Goal: Task Accomplishment & Management: Use online tool/utility

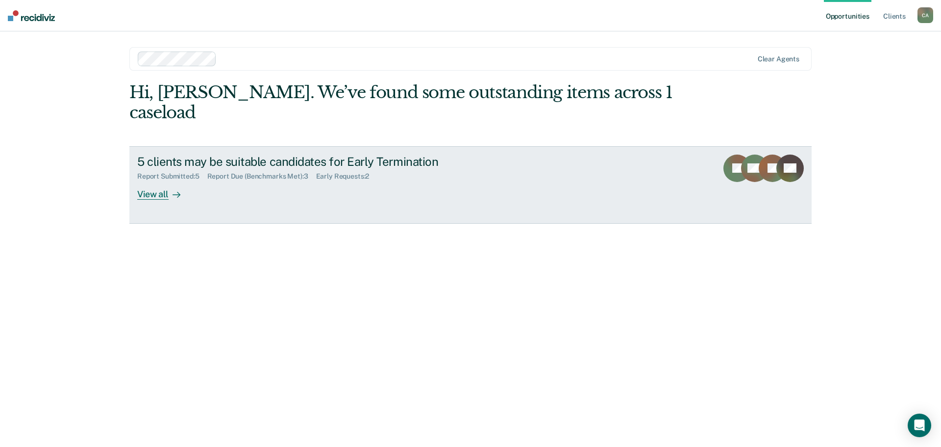
click at [149, 196] on div "View all" at bounding box center [164, 189] width 55 height 19
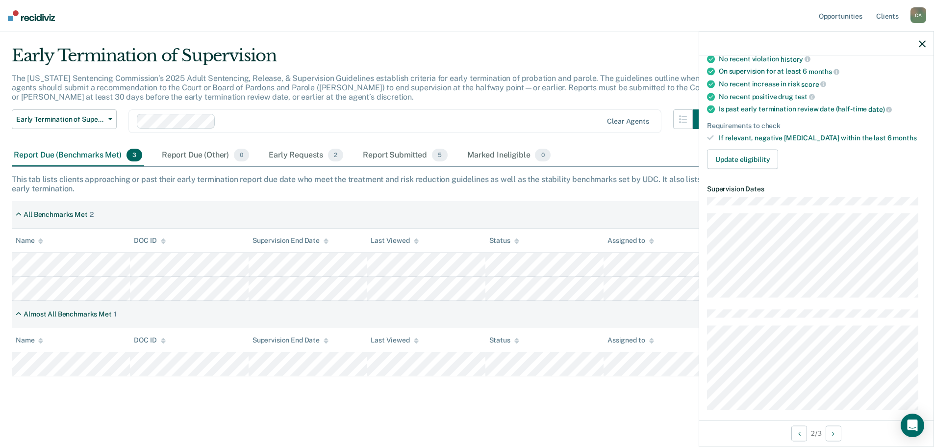
scroll to position [95, 0]
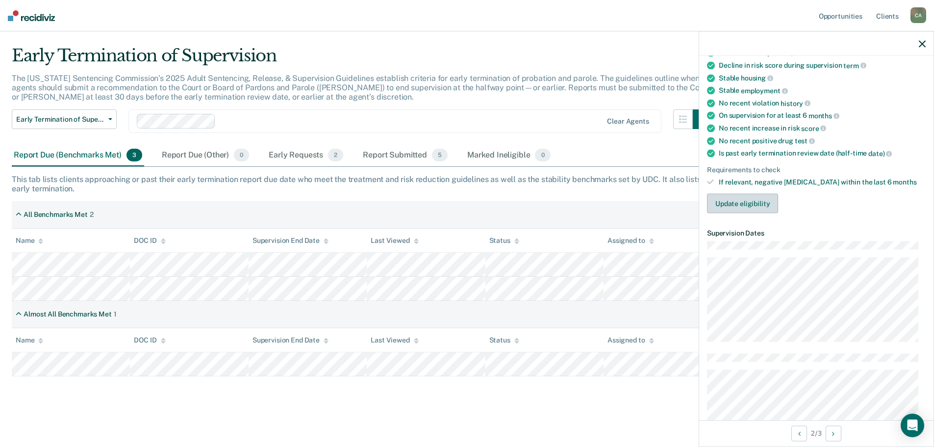
click at [741, 204] on button "Update eligibility" at bounding box center [742, 204] width 71 height 20
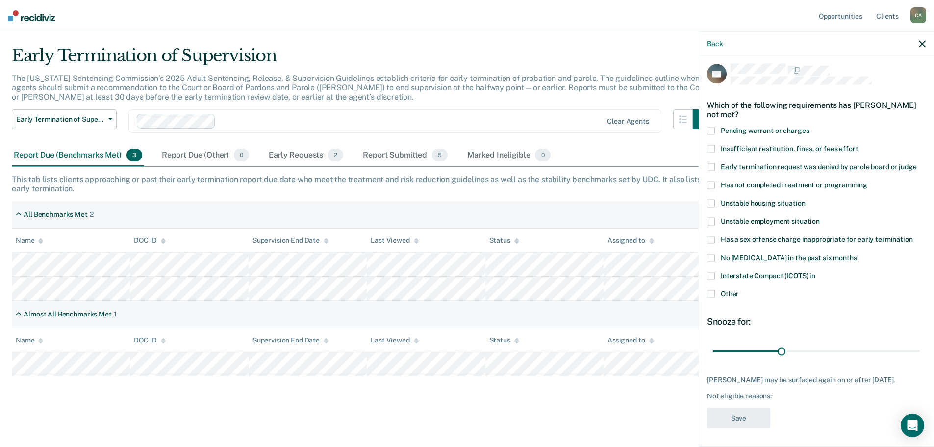
click at [708, 130] on span at bounding box center [711, 130] width 8 height 8
click at [809, 126] on input "Pending warrant or charges" at bounding box center [809, 126] width 0 height 0
click at [733, 414] on button "Save" at bounding box center [738, 417] width 63 height 20
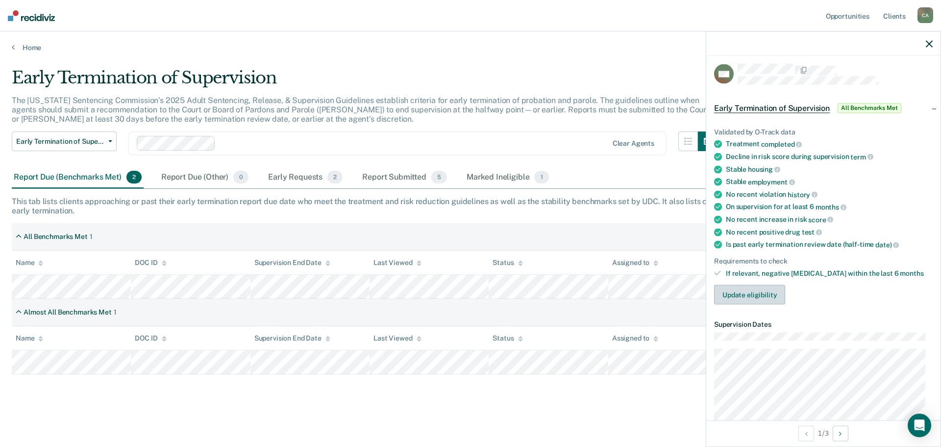
click at [748, 290] on button "Update eligibility" at bounding box center [749, 295] width 71 height 20
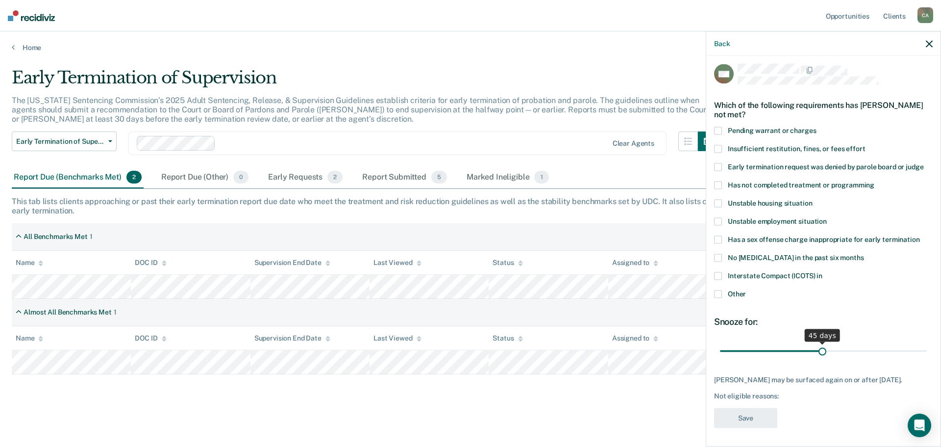
drag, startPoint x: 788, startPoint y: 350, endPoint x: 819, endPoint y: 353, distance: 31.0
type input "45"
click at [819, 353] on input "range" at bounding box center [823, 350] width 207 height 17
click at [719, 289] on span at bounding box center [718, 293] width 8 height 8
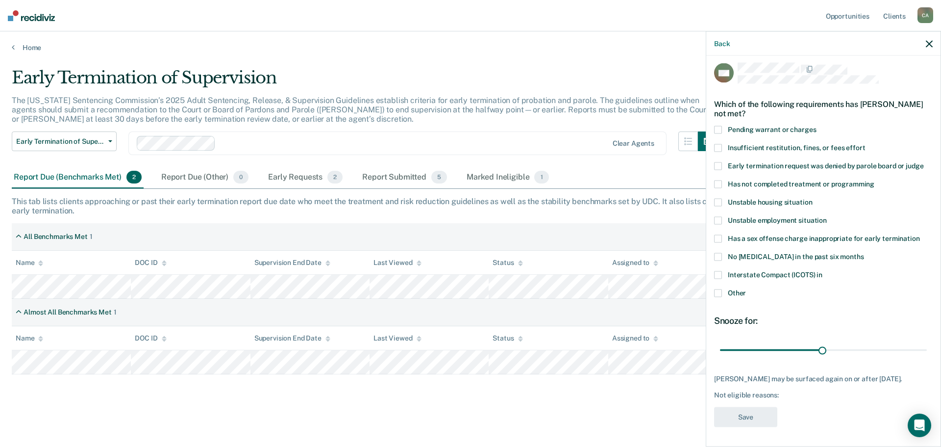
click at [746, 289] on input "Other" at bounding box center [746, 289] width 0 height 0
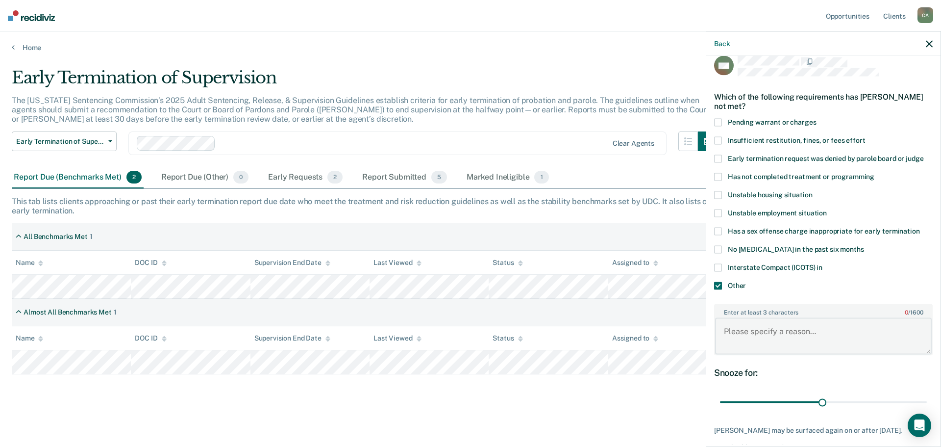
click at [744, 334] on textarea "Enter at least 3 characters 0 / 1600" at bounding box center [823, 336] width 217 height 36
click at [897, 330] on textarea "Needs to pay remaining balance in order to get treatment completion certificate." at bounding box center [823, 336] width 217 height 36
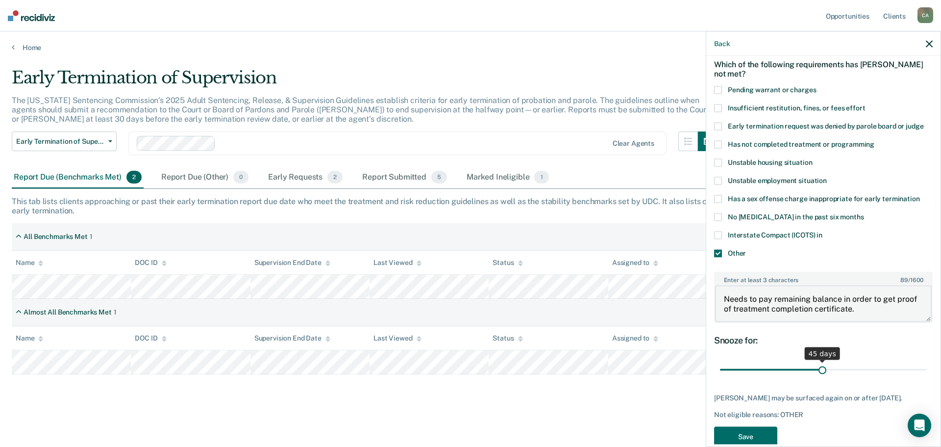
scroll to position [61, 0]
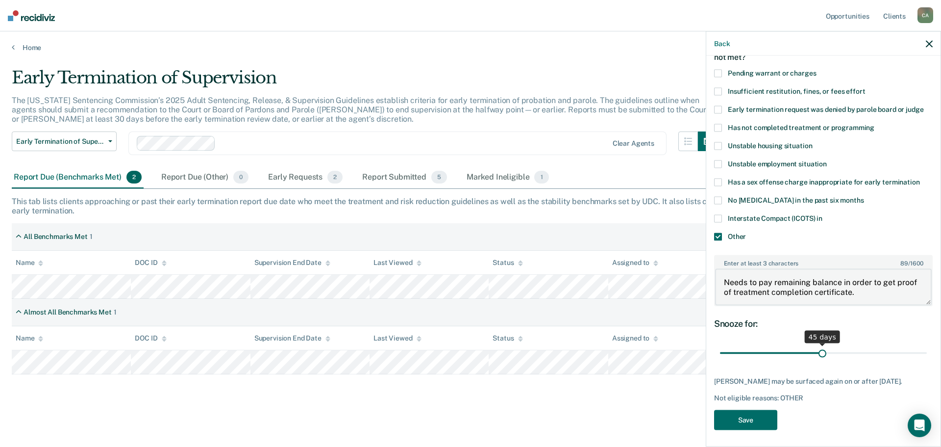
type textarea "Needs to pay remaining balance in order to get proof of treatment completion ce…"
type input "45"
drag, startPoint x: 818, startPoint y: 351, endPoint x: 819, endPoint y: 345, distance: 5.9
click at [819, 345] on input "range" at bounding box center [823, 352] width 207 height 17
click at [752, 424] on button "Save" at bounding box center [745, 419] width 63 height 20
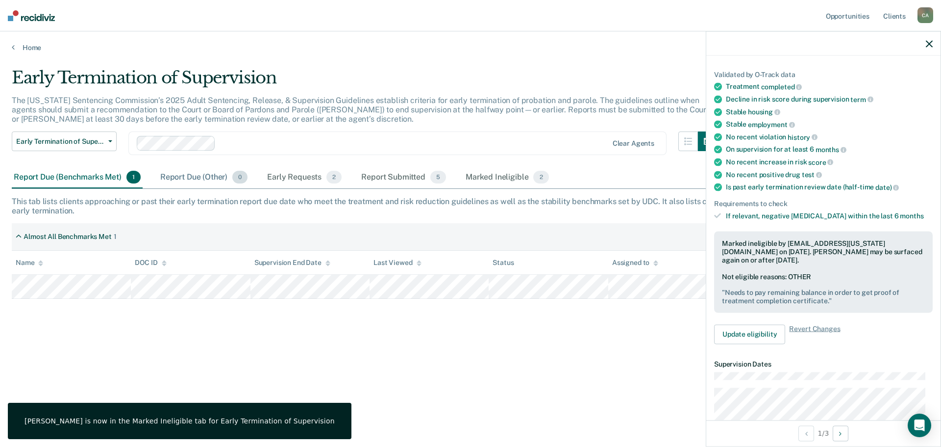
click at [207, 177] on div "Report Due (Other) 0" at bounding box center [203, 178] width 91 height 22
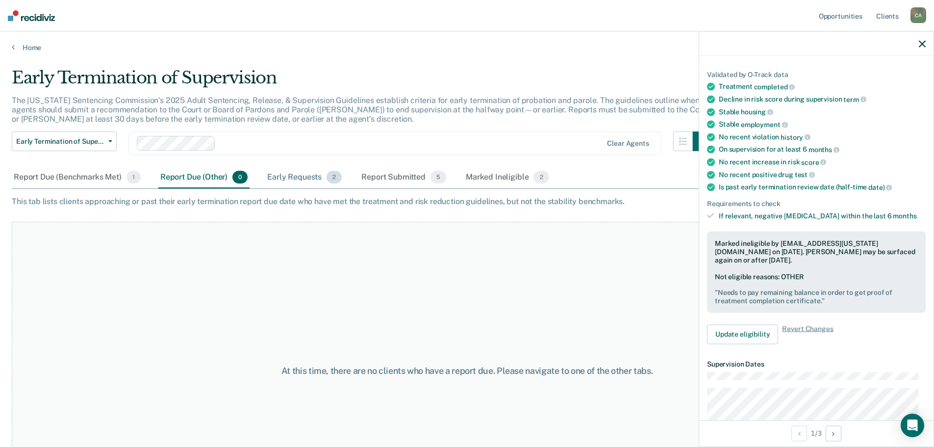
click at [298, 179] on div "Early Requests 2" at bounding box center [304, 178] width 78 height 22
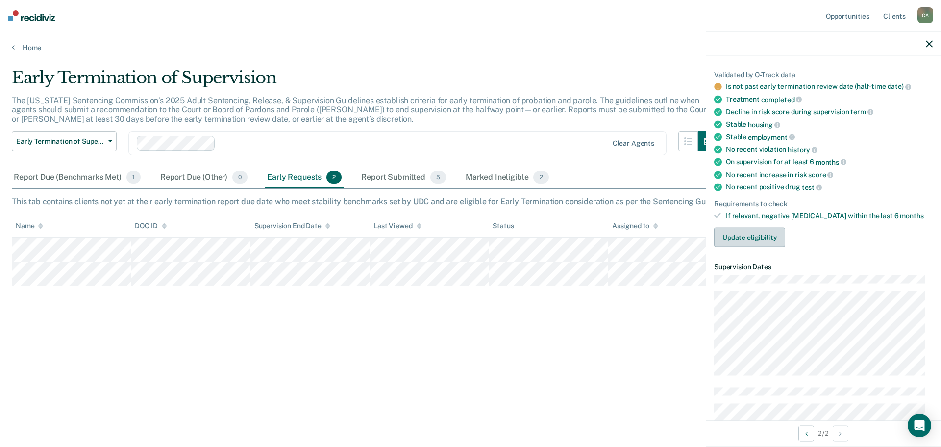
click at [752, 237] on button "Update eligibility" at bounding box center [749, 237] width 71 height 20
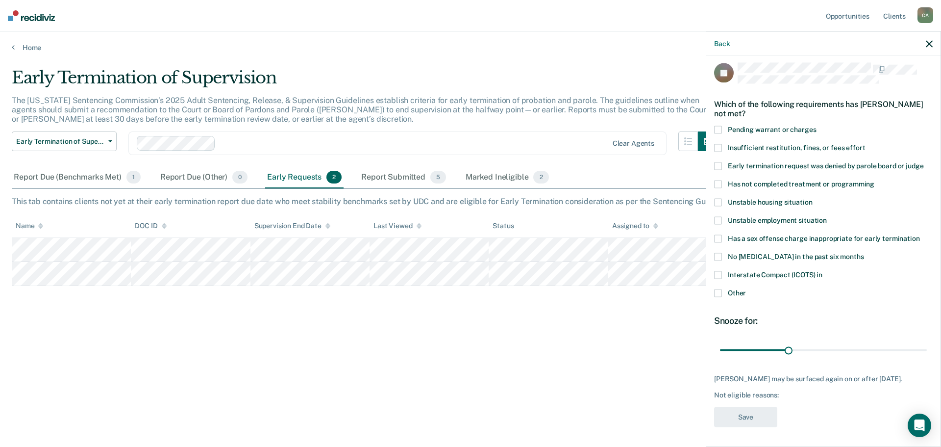
scroll to position [12, 0]
click at [389, 176] on div "Report Submitted 5" at bounding box center [403, 178] width 89 height 22
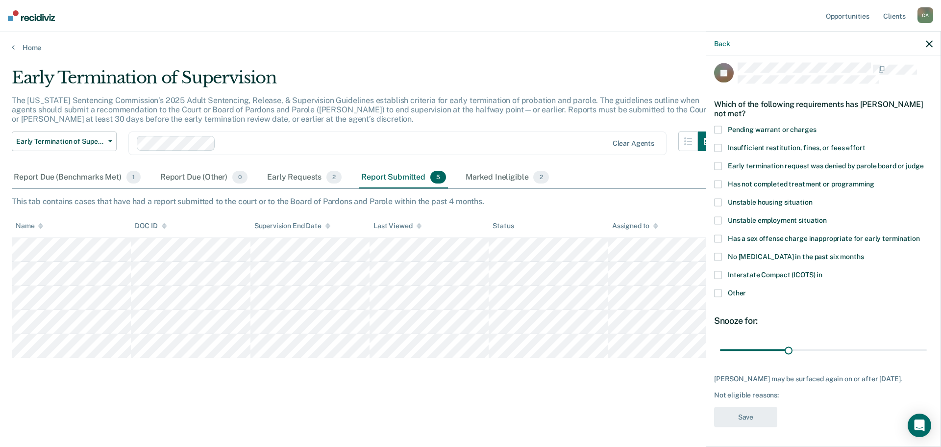
scroll to position [4, 0]
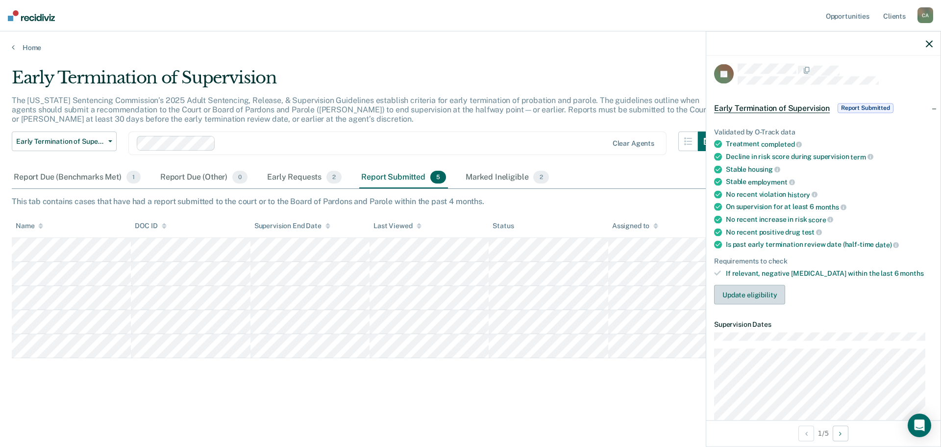
click at [750, 290] on button "Update eligibility" at bounding box center [749, 295] width 71 height 20
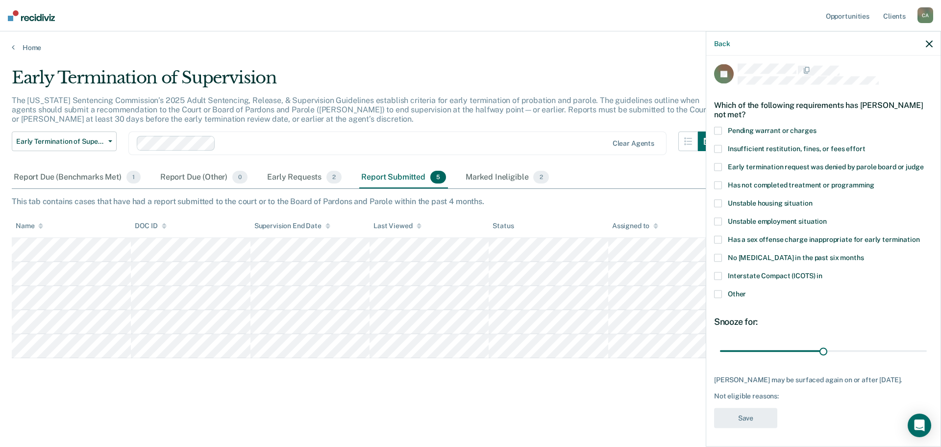
click at [720, 165] on span at bounding box center [718, 167] width 8 height 8
click at [924, 163] on input "Early termination request was denied by parole board or judge" at bounding box center [924, 163] width 0 height 0
drag, startPoint x: 821, startPoint y: 350, endPoint x: 870, endPoint y: 353, distance: 48.6
type input "45"
click at [870, 353] on input "range" at bounding box center [823, 350] width 207 height 17
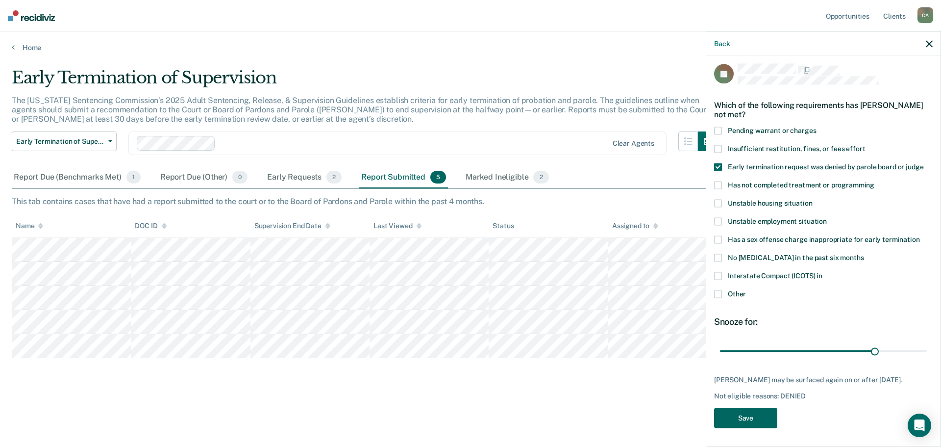
click at [747, 409] on button "Save" at bounding box center [745, 417] width 63 height 20
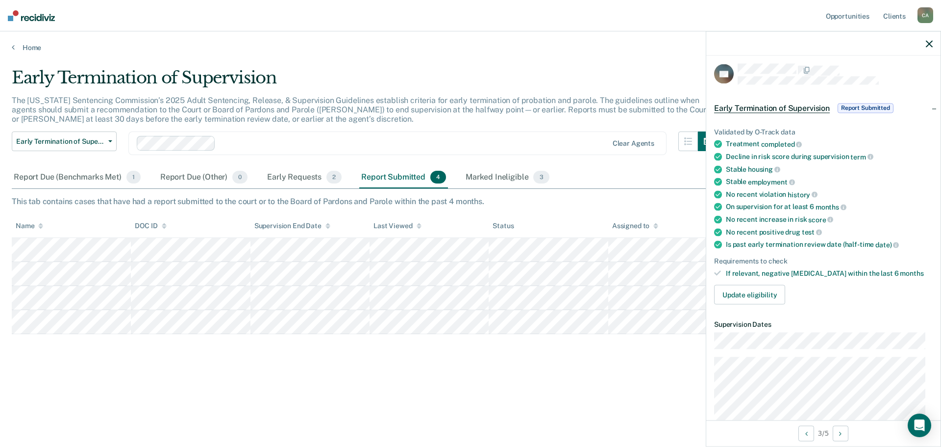
click at [864, 104] on span "Report Submitted" at bounding box center [866, 108] width 56 height 10
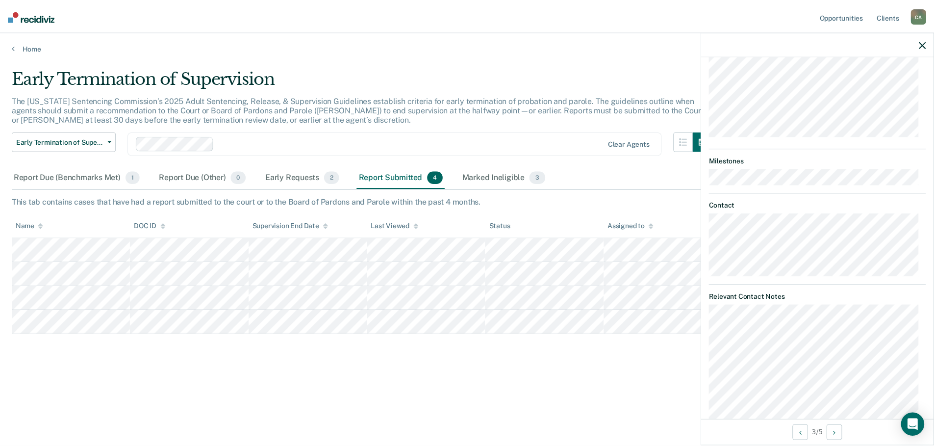
scroll to position [0, 0]
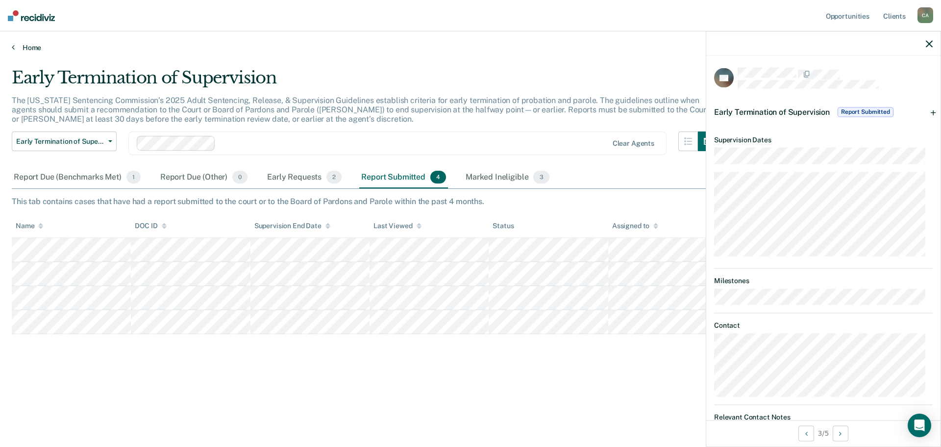
click at [29, 49] on link "Home" at bounding box center [471, 47] width 918 height 9
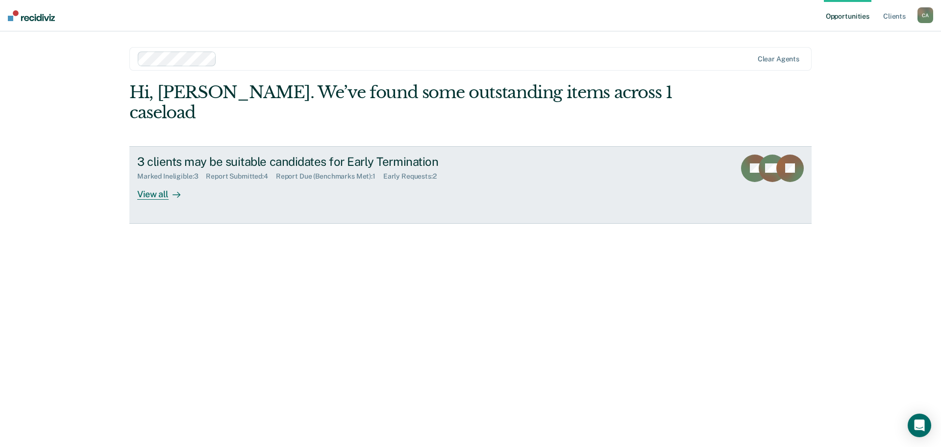
click at [154, 193] on div "View all" at bounding box center [164, 189] width 55 height 19
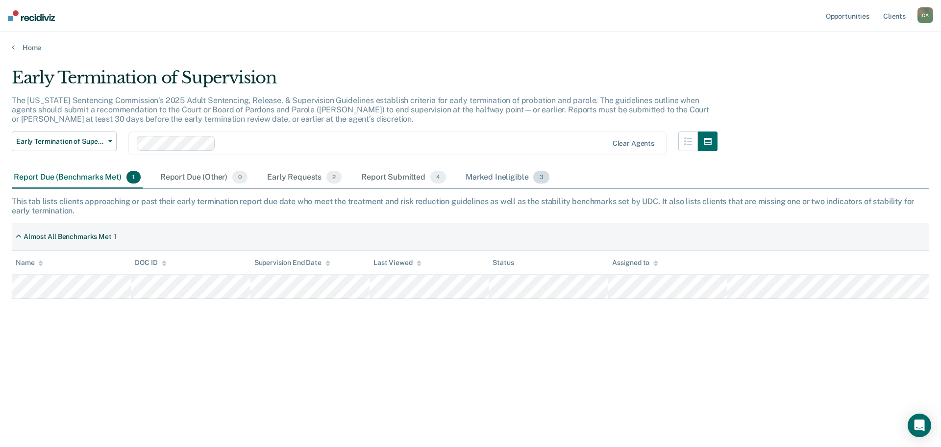
click at [503, 177] on div "Marked Ineligible 3" at bounding box center [508, 178] width 88 height 22
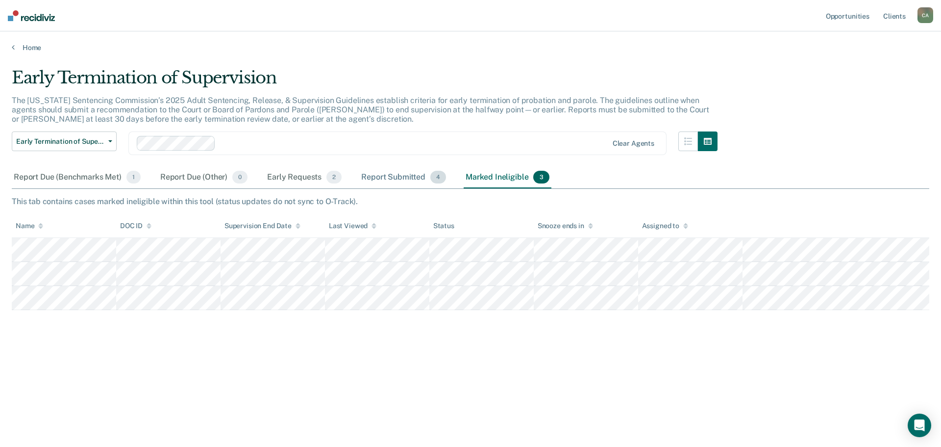
click at [382, 178] on div "Report Submitted 4" at bounding box center [403, 178] width 89 height 22
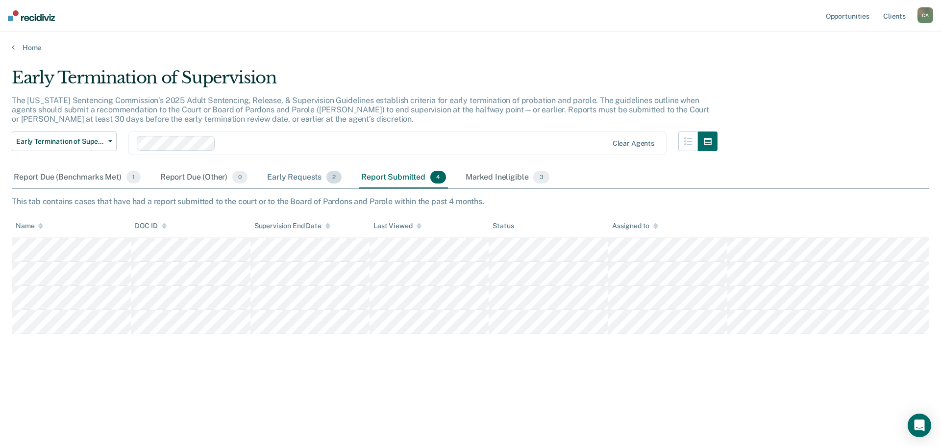
click at [288, 173] on div "Early Requests 2" at bounding box center [304, 178] width 78 height 22
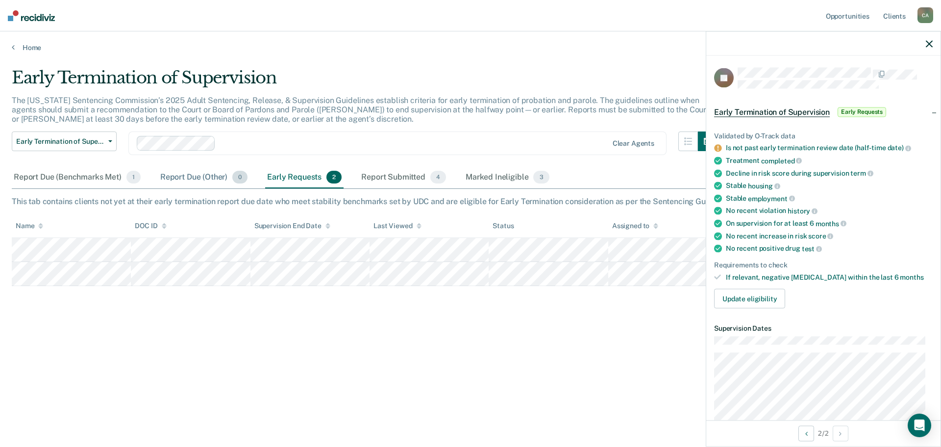
click at [182, 177] on div "Report Due (Other) 0" at bounding box center [203, 178] width 91 height 22
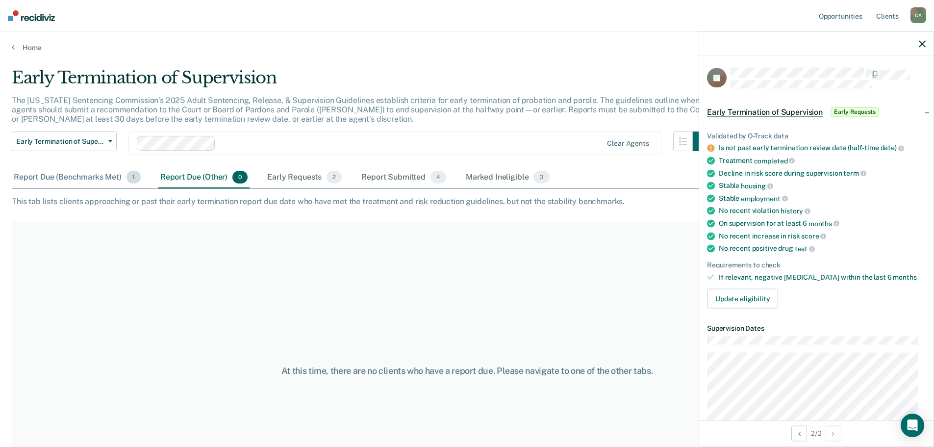
click at [76, 174] on div "Report Due (Benchmarks Met) 1" at bounding box center [77, 178] width 131 height 22
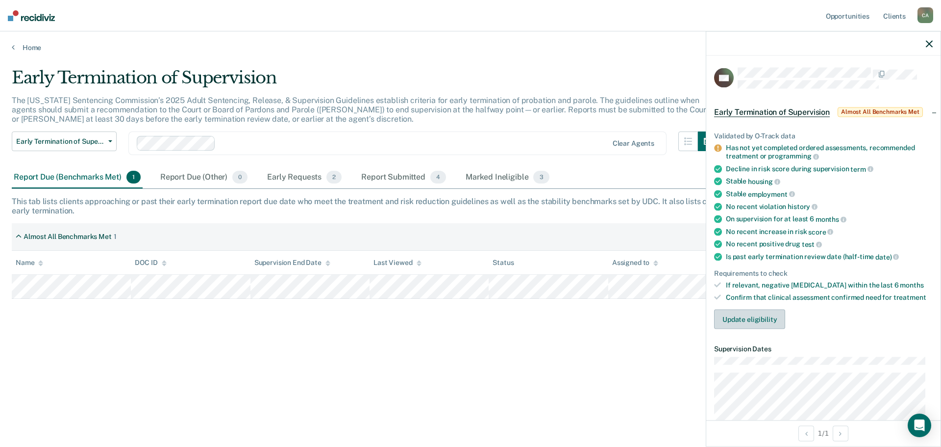
click at [754, 315] on button "Update eligibility" at bounding box center [749, 319] width 71 height 20
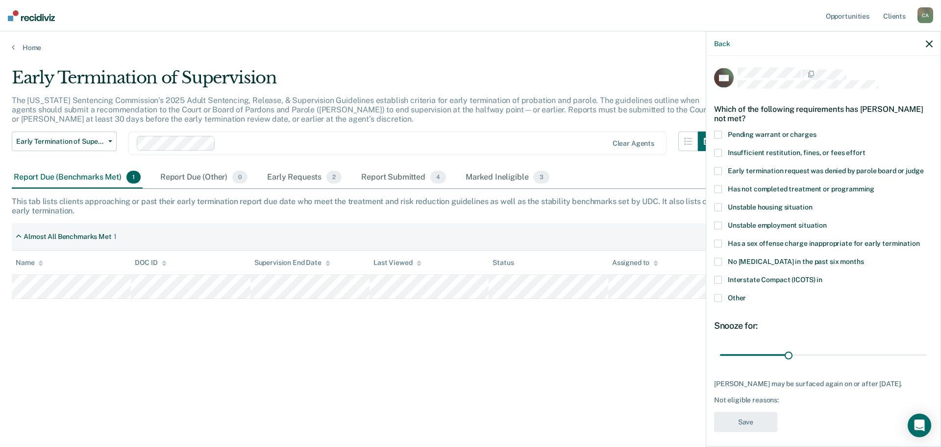
click at [719, 188] on span at bounding box center [718, 189] width 8 height 8
click at [875, 185] on input "Has not completed treatment or programming" at bounding box center [875, 185] width 0 height 0
drag, startPoint x: 786, startPoint y: 357, endPoint x: 852, endPoint y: 360, distance: 65.3
type input "60"
click at [852, 360] on input "range" at bounding box center [823, 354] width 207 height 17
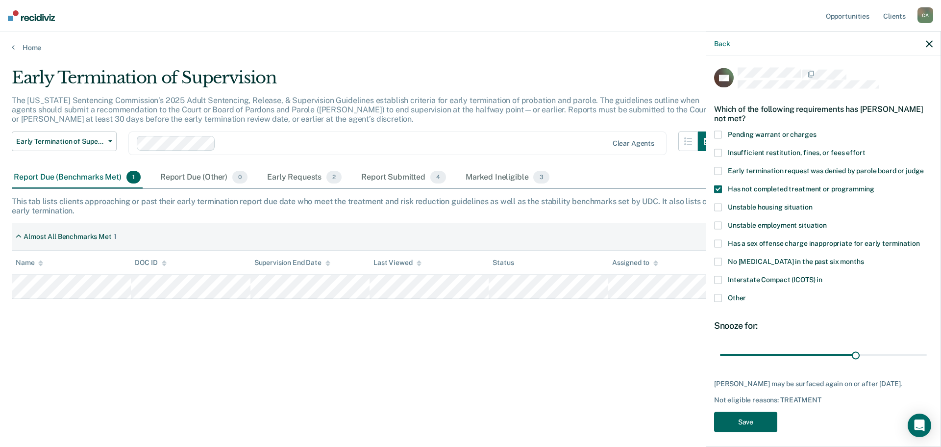
click at [742, 427] on button "Save" at bounding box center [745, 421] width 63 height 20
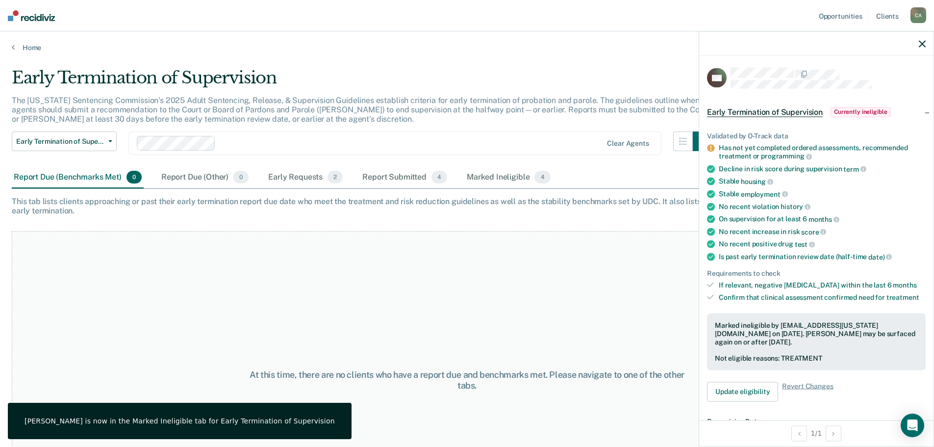
click at [115, 7] on nav "Opportunities Client s [PERSON_NAME] C A Profile How it works Log Out" at bounding box center [467, 15] width 934 height 31
